Goal: Task Accomplishment & Management: Manage account settings

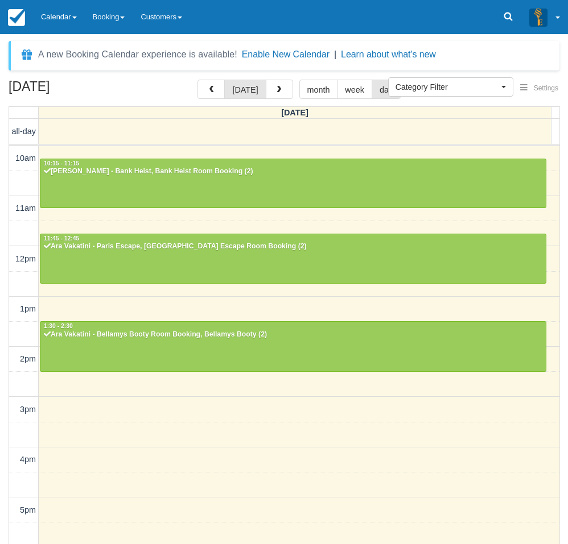
select select
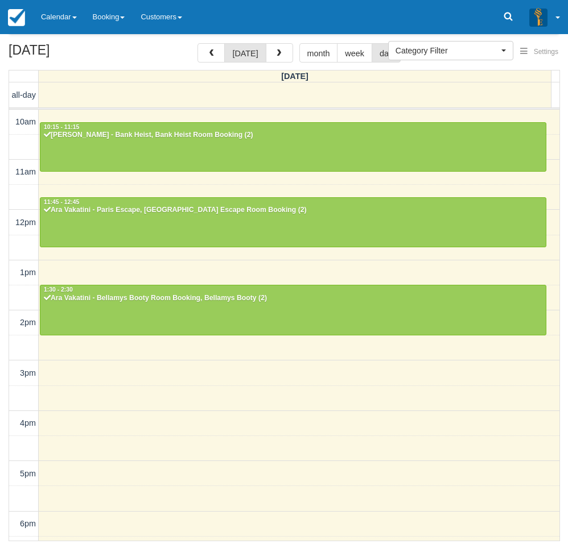
scroll to position [197, 0]
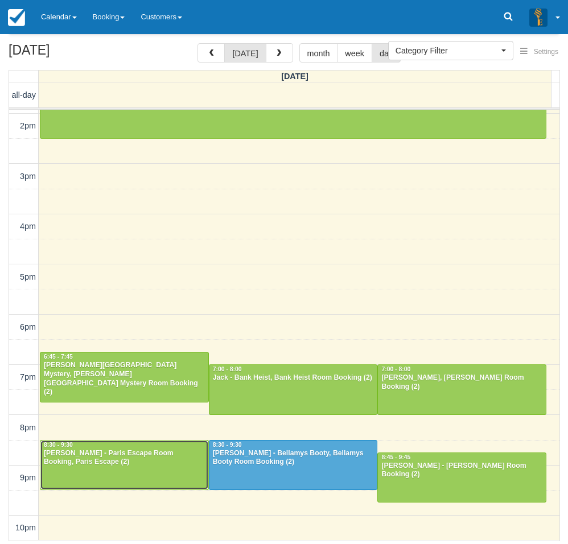
click at [143, 475] on div at bounding box center [124, 465] width 168 height 49
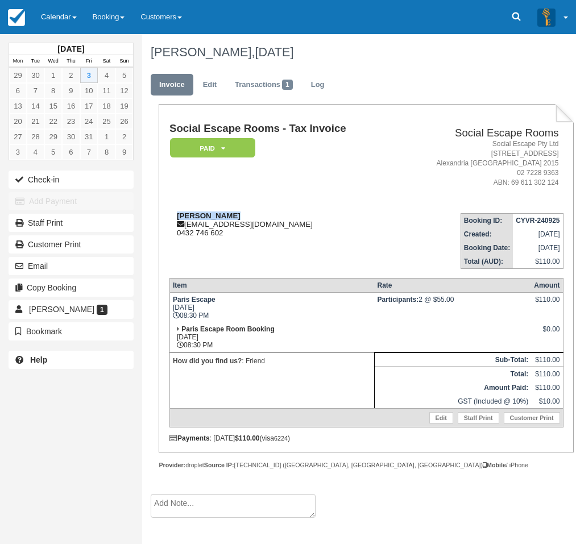
drag, startPoint x: 232, startPoint y: 213, endPoint x: 177, endPoint y: 217, distance: 54.7
click at [177, 217] on div "[PERSON_NAME] [EMAIL_ADDRESS][DOMAIN_NAME] 0432 746 602" at bounding box center [282, 225] width 226 height 26
copy strong "[PERSON_NAME]"
click at [15, 404] on div "[DATE] Mon Tue Wed Thu Fri Sat Sun 29 30 1 2 3 4 5 6 7 8 9 10 11 12 13 14 15 16…" at bounding box center [71, 272] width 142 height 544
click at [56, 19] on link "Calendar" at bounding box center [59, 17] width 52 height 34
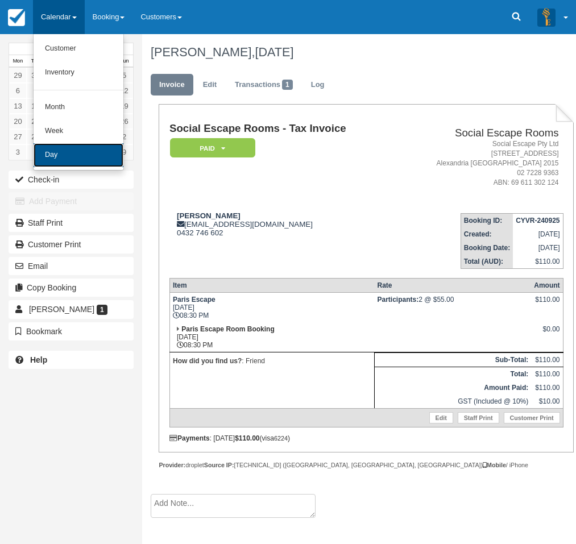
click at [59, 156] on link "Day" at bounding box center [79, 155] width 90 height 24
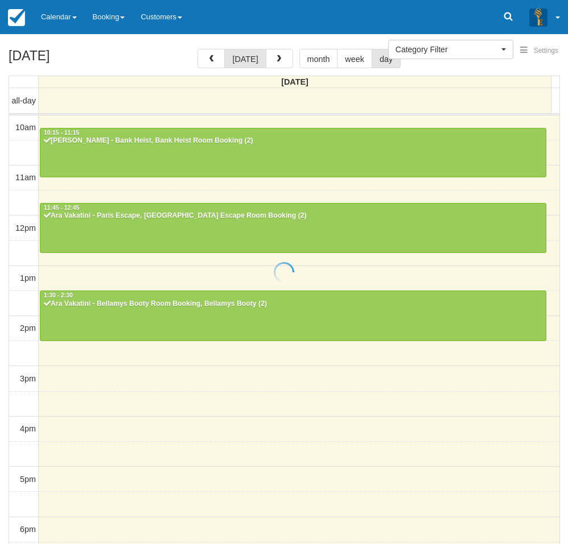
select select
